Goal: Find specific page/section: Find specific page/section

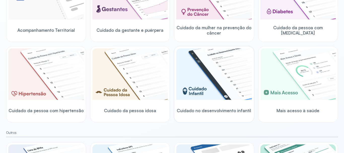
scroll to position [81, 0]
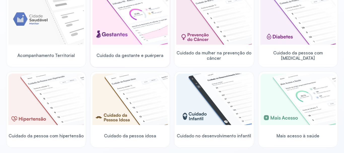
click at [152, 39] on img at bounding box center [130, 18] width 76 height 51
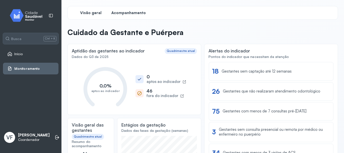
click at [133, 15] on span "Acompanhamento" at bounding box center [128, 13] width 35 height 5
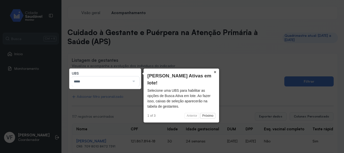
click at [215, 72] on button "×" at bounding box center [215, 72] width 8 height 7
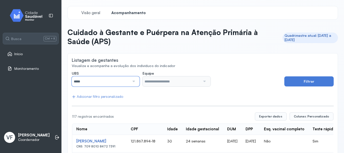
click at [123, 80] on input "*****" at bounding box center [101, 81] width 58 height 10
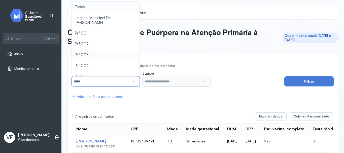
type input "*****"
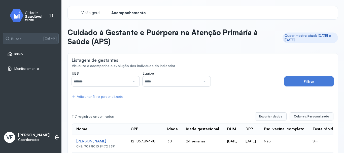
click at [284, 83] on button "Filtrar" at bounding box center [308, 81] width 49 height 10
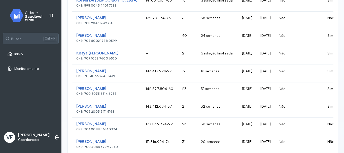
scroll to position [176, 0]
drag, startPoint x: 151, startPoint y: 88, endPoint x: 317, endPoint y: 95, distance: 166.4
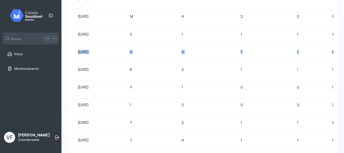
scroll to position [0, 456]
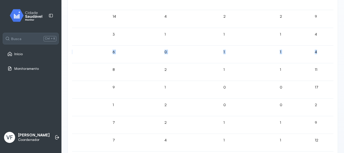
drag, startPoint x: 73, startPoint y: 52, endPoint x: 292, endPoint y: 53, distance: 219.0
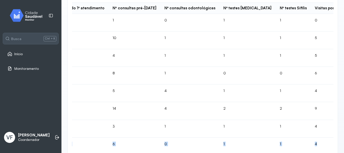
scroll to position [112, 0]
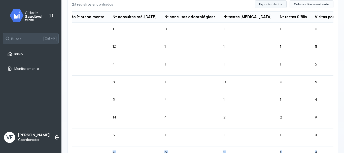
click at [273, 6] on button "Exportar dados" at bounding box center [271, 4] width 32 height 8
